Goal: Navigation & Orientation: Find specific page/section

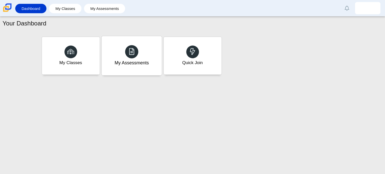
click at [119, 63] on div "My Assessments" at bounding box center [131, 62] width 34 height 7
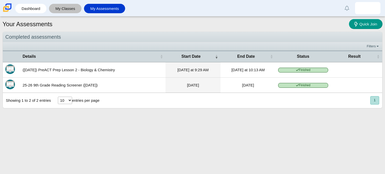
click at [65, 7] on link "My Classes" at bounding box center [65, 8] width 27 height 9
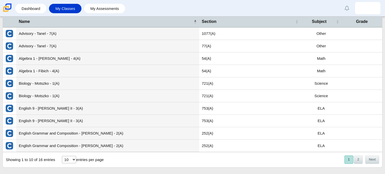
scroll to position [18, 0]
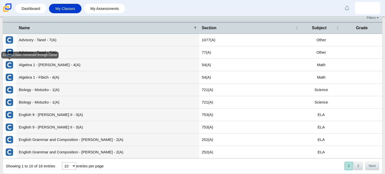
click at [10, 65] on img "External class connected through Clever" at bounding box center [9, 65] width 8 height 8
click at [48, 64] on td "Algebra 1 - Diaz - 4(A)" at bounding box center [107, 65] width 183 height 12
click at [321, 69] on td "Math" at bounding box center [321, 65] width 41 height 12
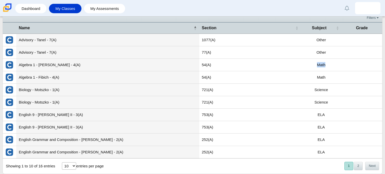
click at [321, 69] on td "Math" at bounding box center [321, 65] width 41 height 12
click at [337, 63] on td "Math" at bounding box center [321, 65] width 41 height 12
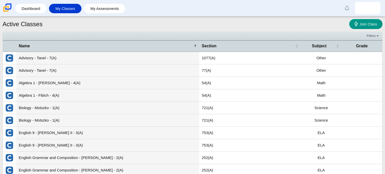
scroll to position [8, 0]
